Goal: Communication & Community: Answer question/provide support

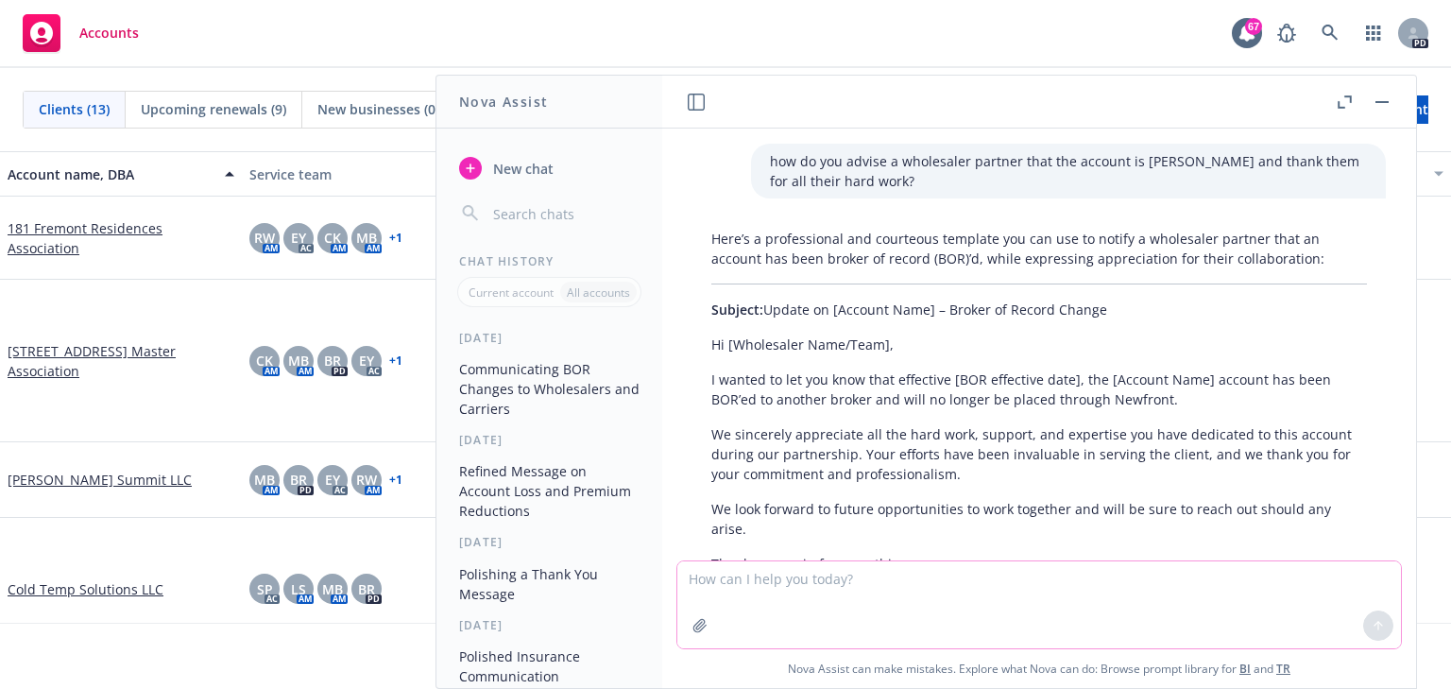
scroll to position [403, 0]
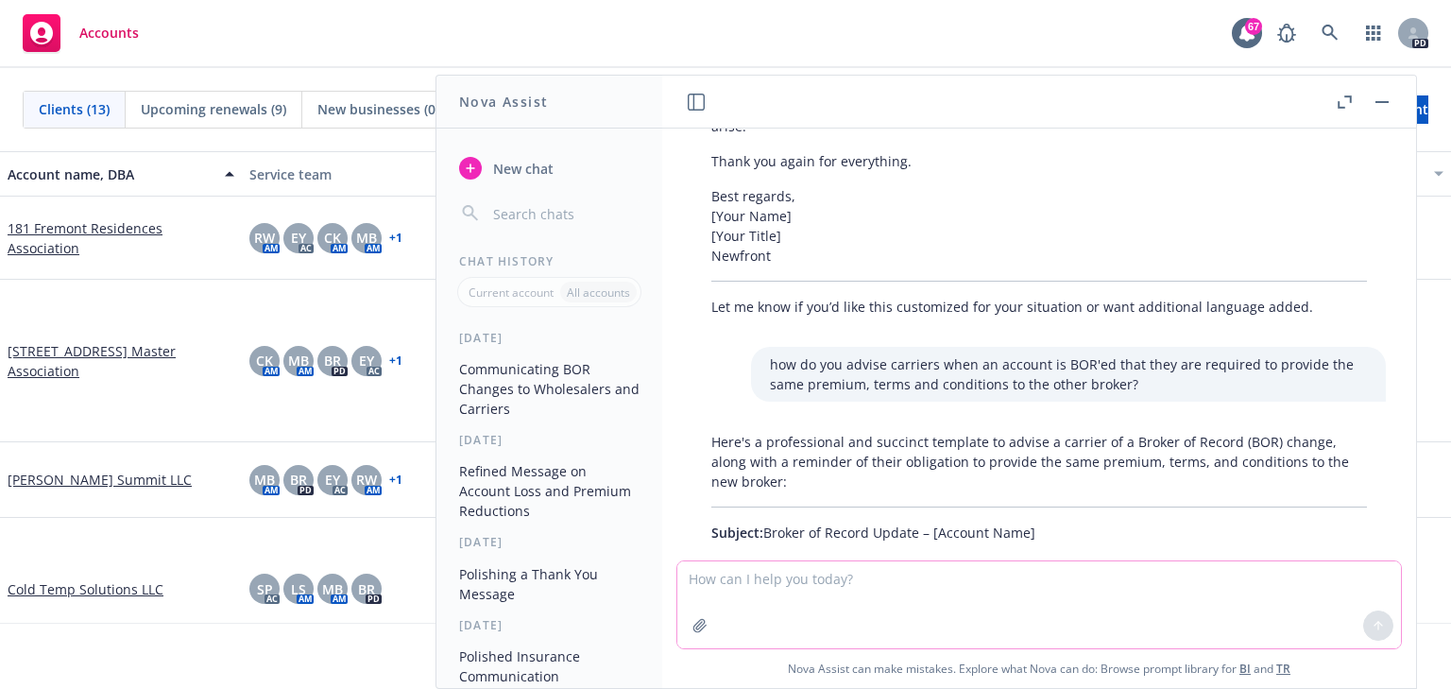
click at [707, 577] on textarea at bounding box center [1040, 604] width 724 height 87
paste textarea "Thank you, as well, for your email and for reviewing the Berkshire Specialty’s …"
type textarea "Thank you, as well, for your email and for reviewing the Berkshire Specialty’s …"
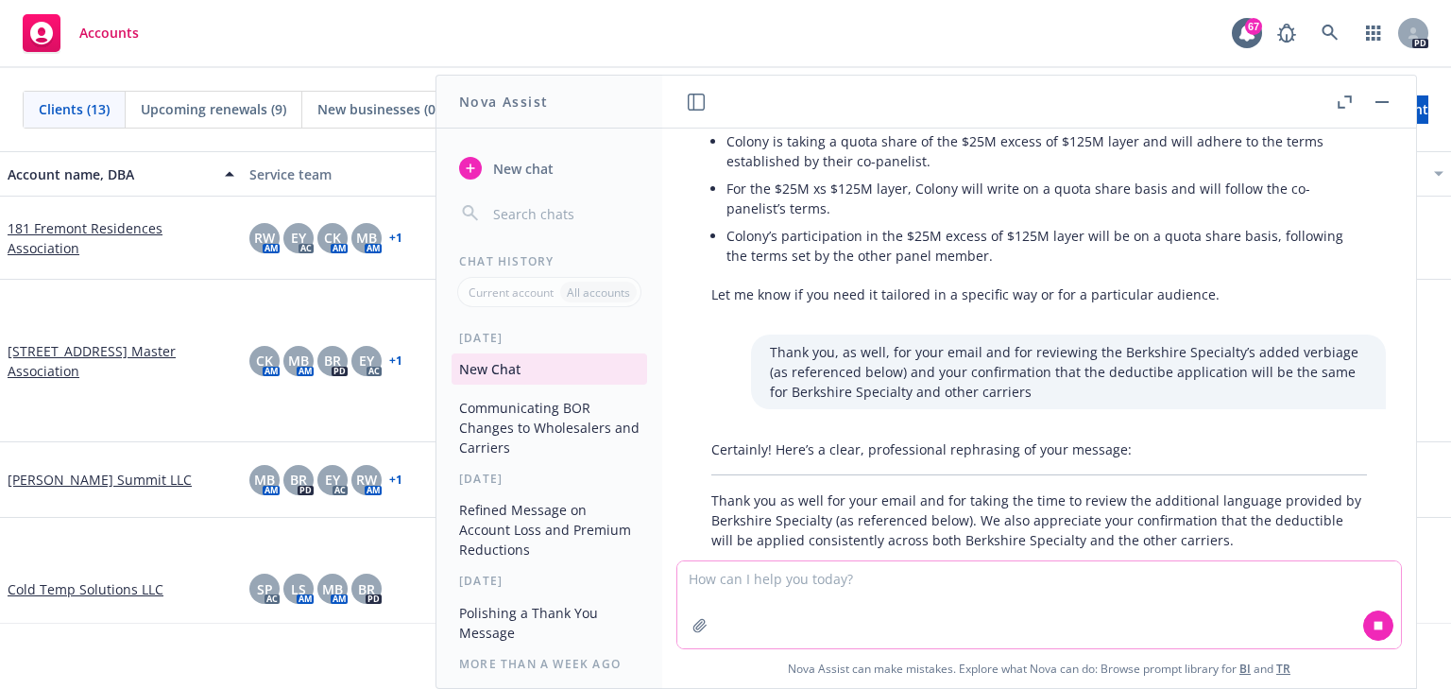
scroll to position [2844, 0]
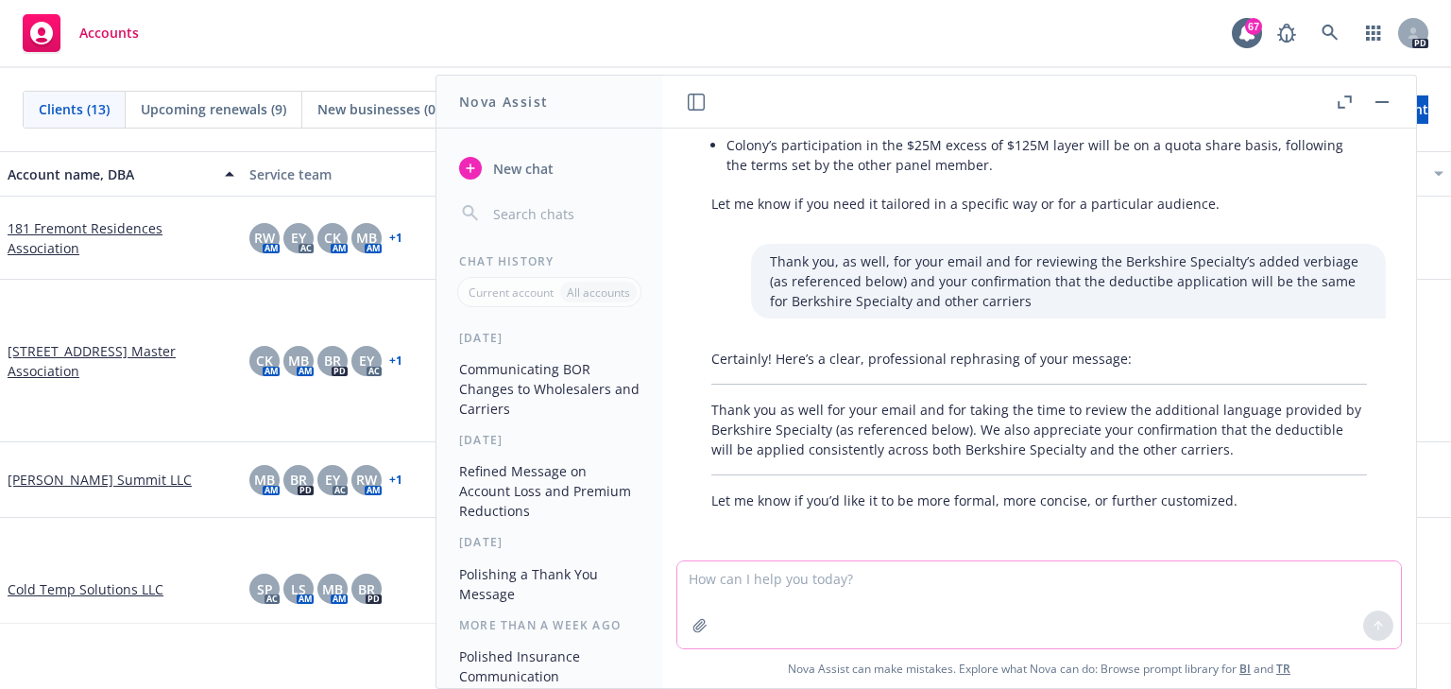
drag, startPoint x: 699, startPoint y: 587, endPoint x: 616, endPoint y: 669, distance: 116.9
click at [699, 587] on textarea at bounding box center [1040, 604] width 724 height 87
paste textarea "Hello all, We appreciate you taking the time to jump on the call earlier, thank…"
type textarea "refine: Hello all, We appreciate you taking the time to jump on the call earlie…"
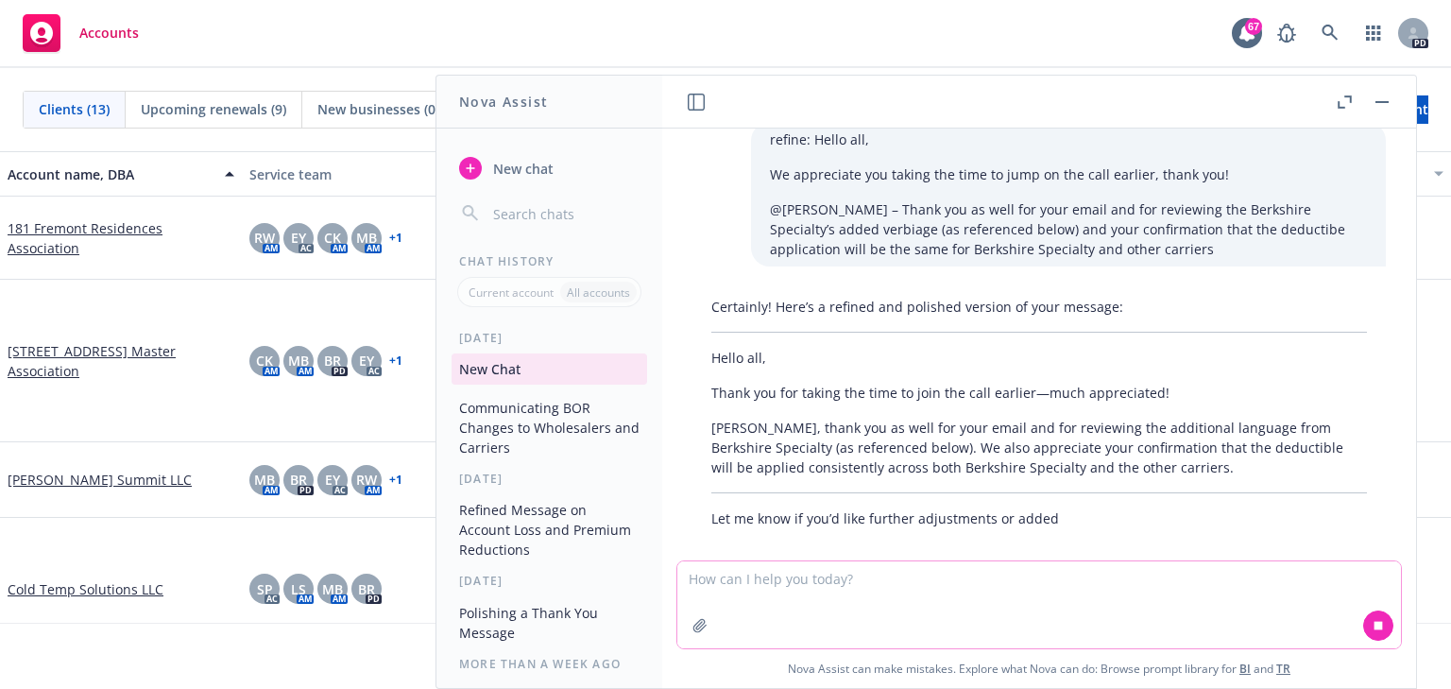
scroll to position [3281, 0]
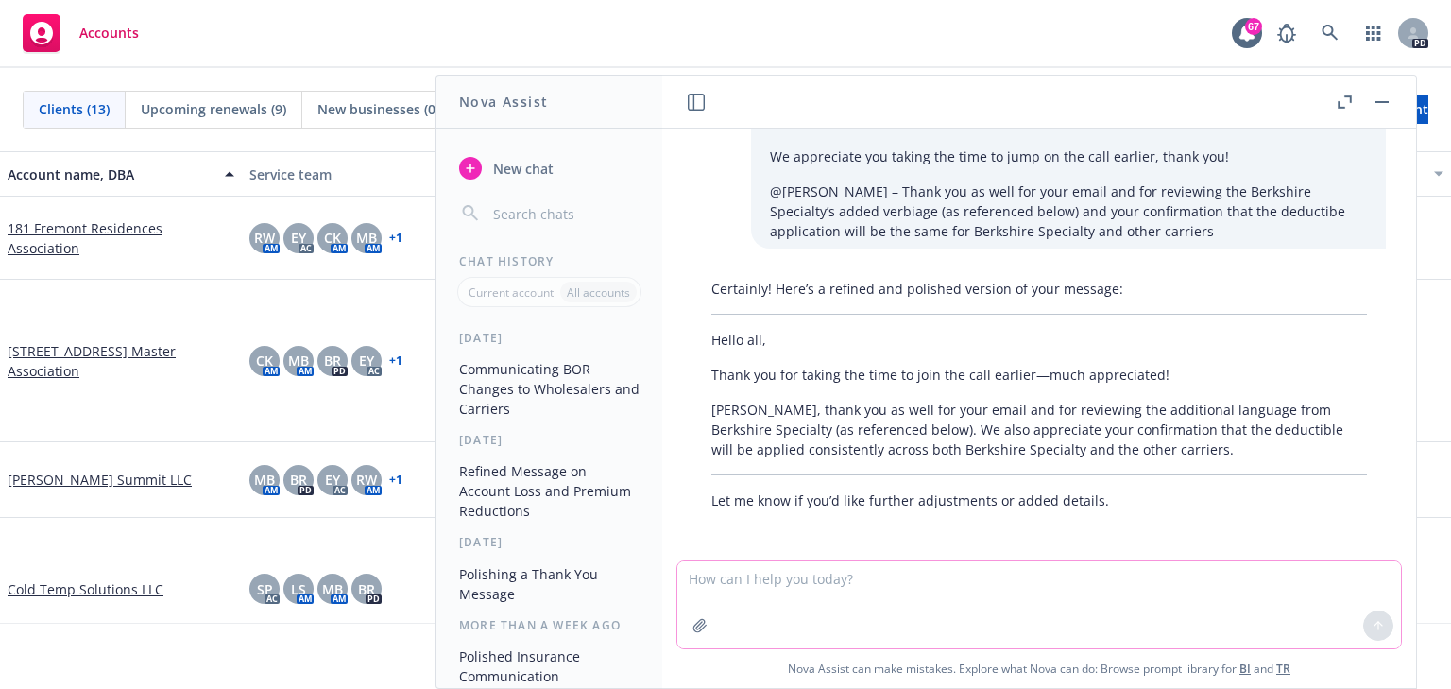
click at [729, 575] on textarea at bounding box center [1040, 604] width 724 height 87
type textarea "f"
paste textarea "Please accept my apology for incorrect use of the word Subjectivities on the em…"
type textarea "refine Please accept my apology for incorrect use of the word Subjectivities on…"
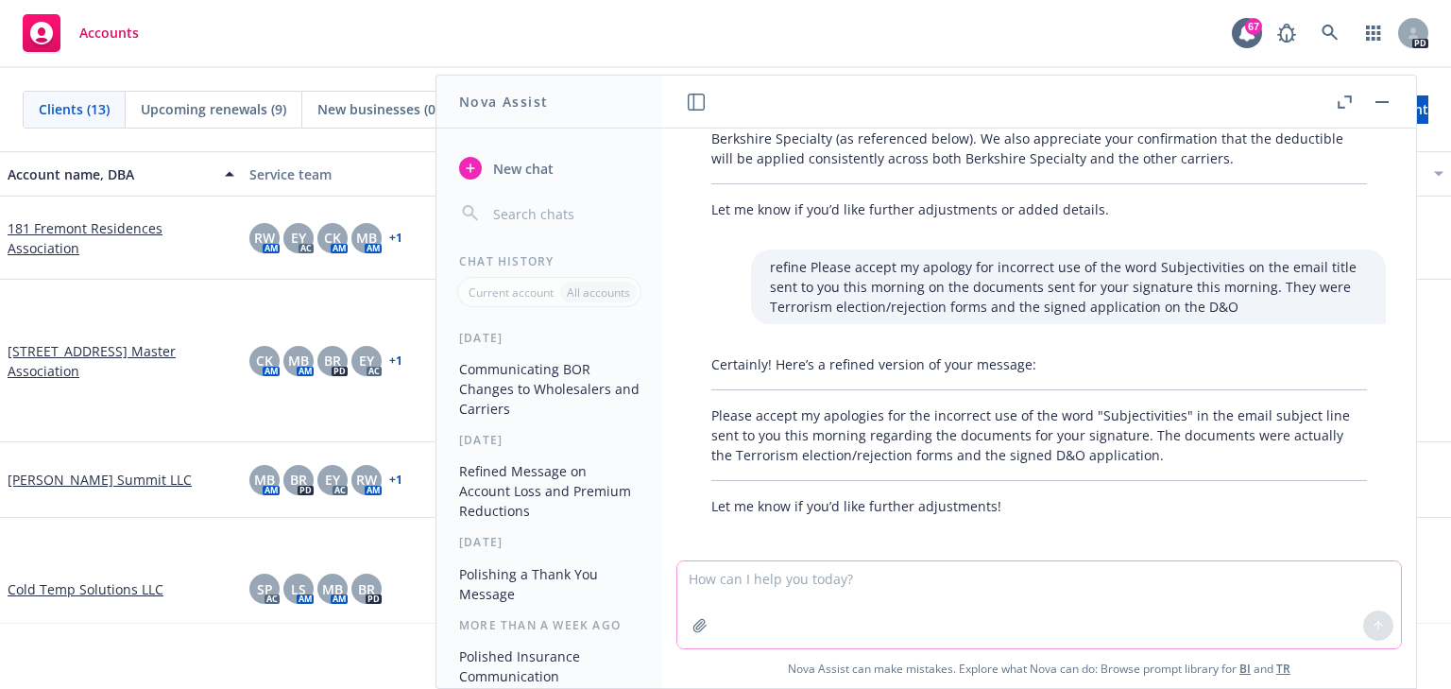
scroll to position [3577, 0]
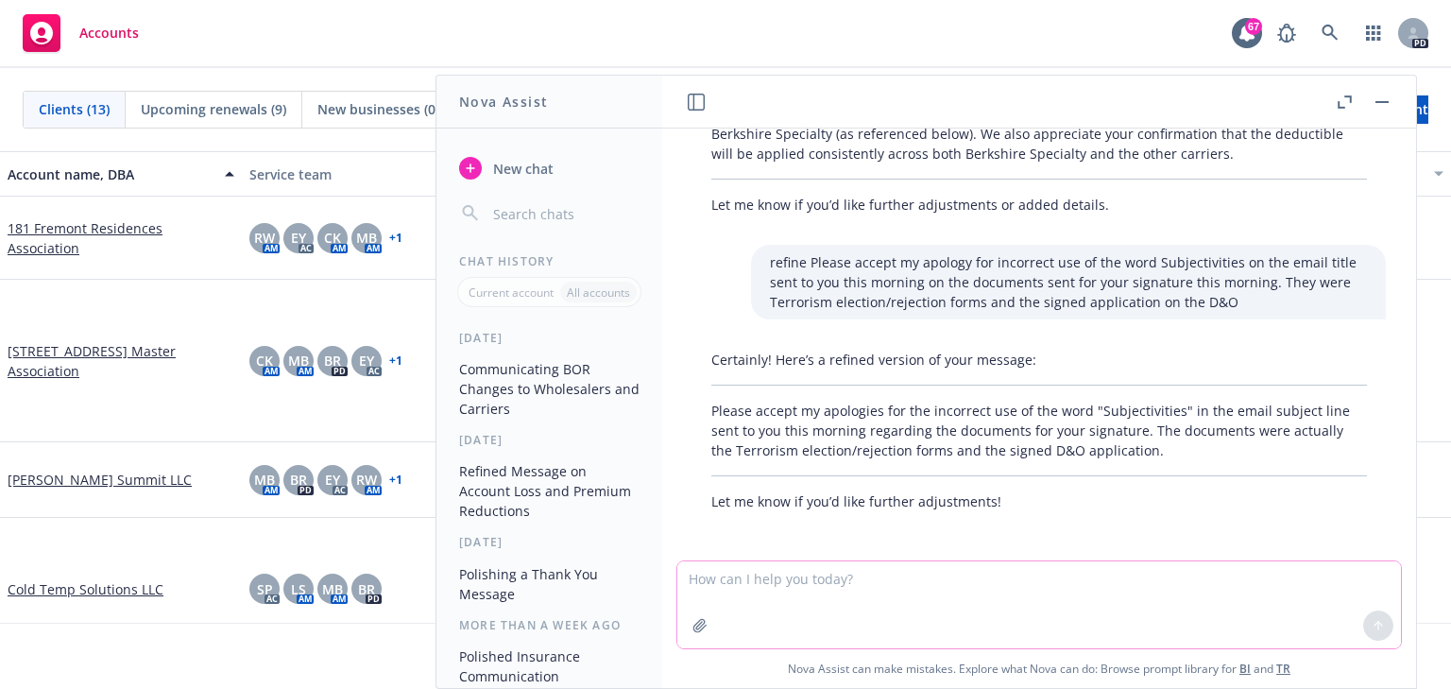
drag, startPoint x: 701, startPoint y: 590, endPoint x: 673, endPoint y: 599, distance: 29.9
click at [700, 590] on textarea at bounding box center [1040, 604] width 724 height 87
type textarea "less formal"
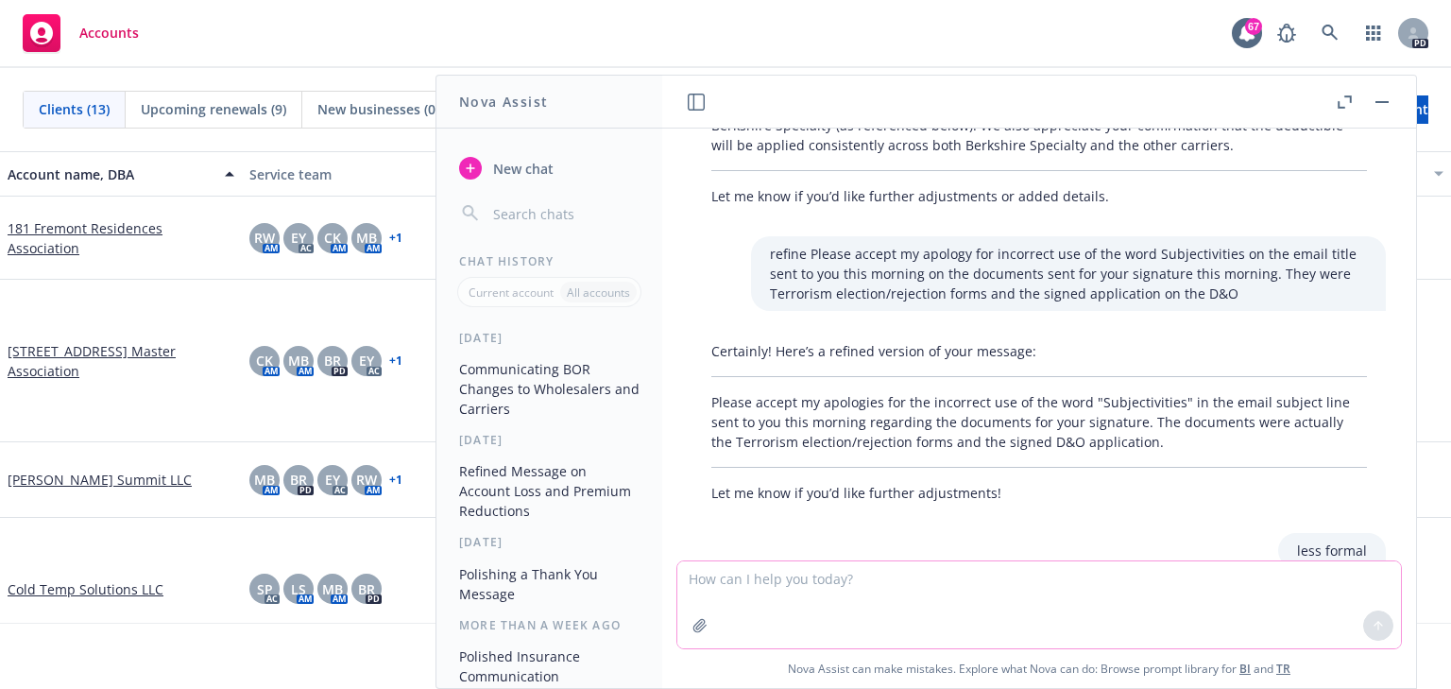
scroll to position [3551, 0]
